Goal: Task Accomplishment & Management: Manage account settings

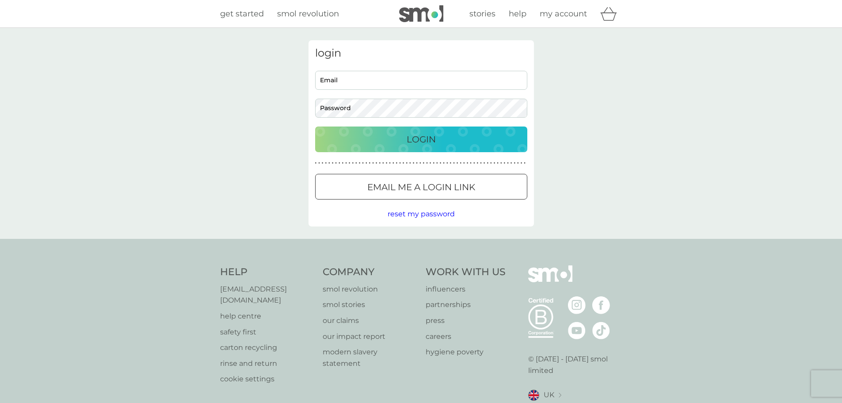
type input "Hopfekristin@gmail.com"
click at [395, 142] on div "Login" at bounding box center [421, 139] width 195 height 14
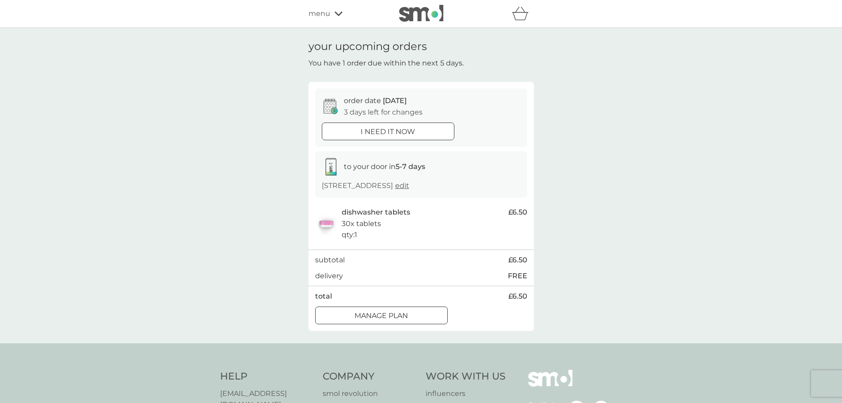
click at [406, 316] on p "Manage plan" at bounding box center [382, 315] width 54 height 11
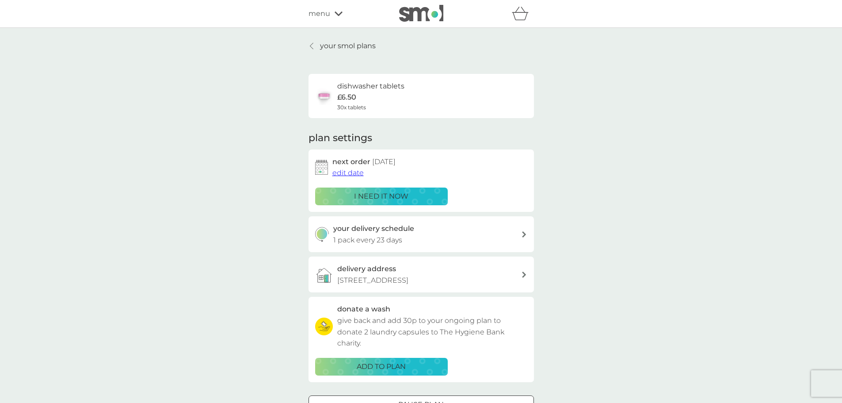
click at [348, 108] on span "30x tablets" at bounding box center [351, 107] width 29 height 8
click at [348, 88] on h6 "dishwasher tablets" at bounding box center [370, 85] width 67 height 11
click at [337, 47] on p "your smol plans" at bounding box center [348, 45] width 56 height 11
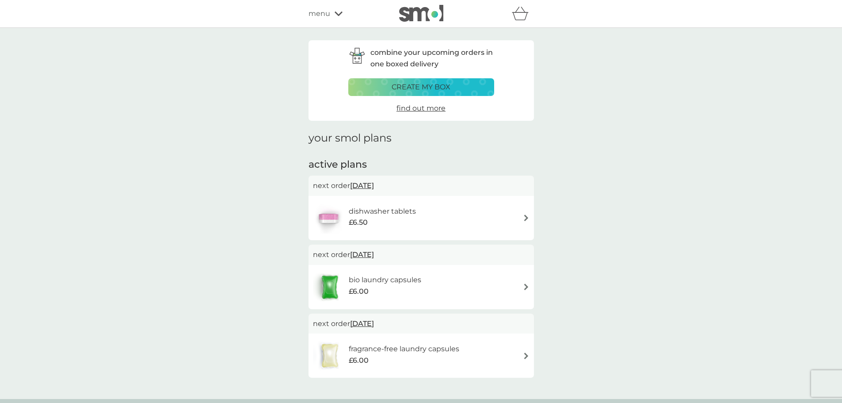
click at [374, 186] on span "12 Oct 2025" at bounding box center [362, 185] width 24 height 17
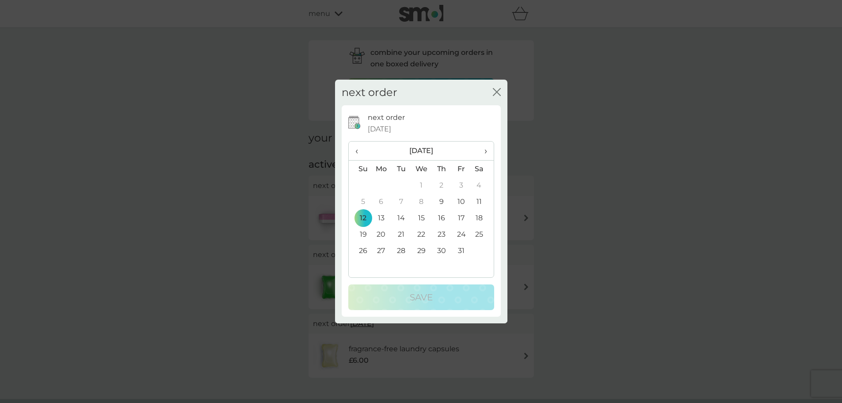
click at [462, 250] on td "31" at bounding box center [462, 250] width 20 height 16
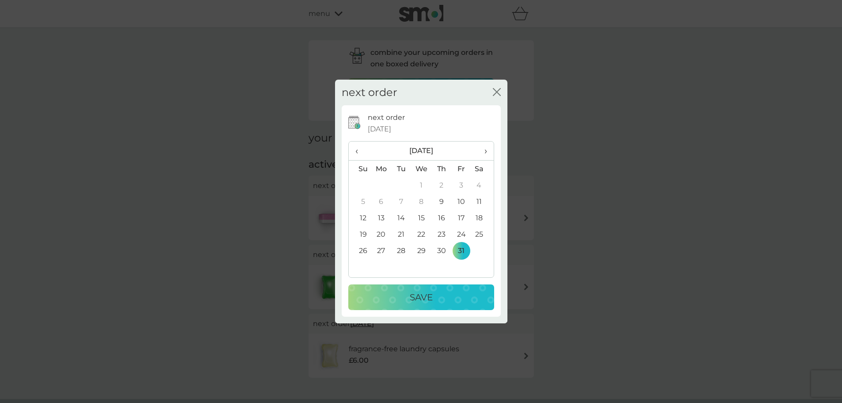
click at [424, 295] on p "Save" at bounding box center [421, 297] width 23 height 14
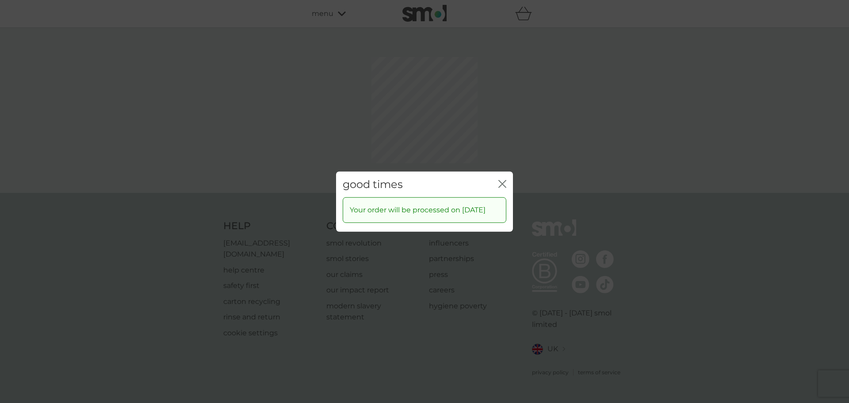
click at [502, 144] on div "good times close Your order will be processed on 31 Oct 2025" at bounding box center [424, 201] width 849 height 403
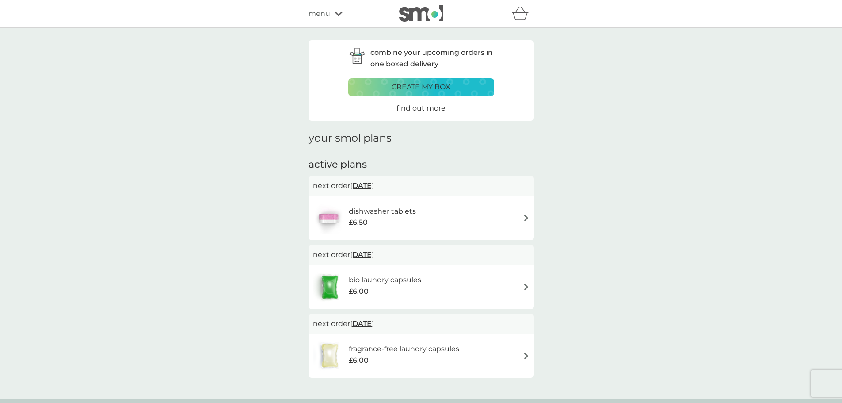
click at [425, 107] on span "find out more" at bounding box center [421, 108] width 49 height 8
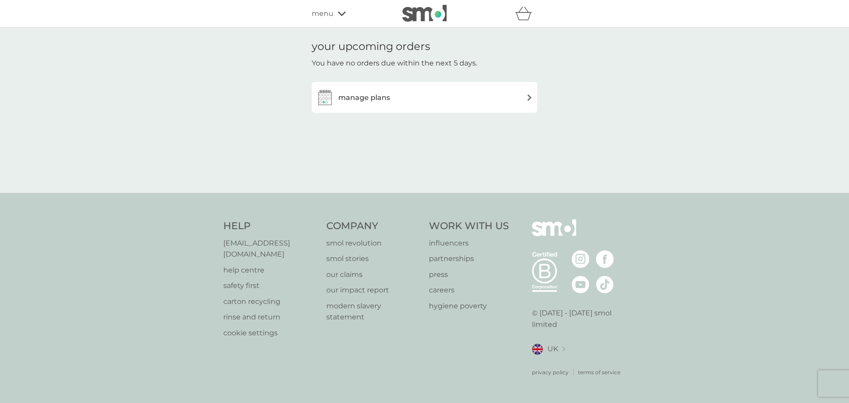
click at [392, 98] on div "manage plans" at bounding box center [424, 97] width 217 height 18
